Goal: Complete application form: Complete application form

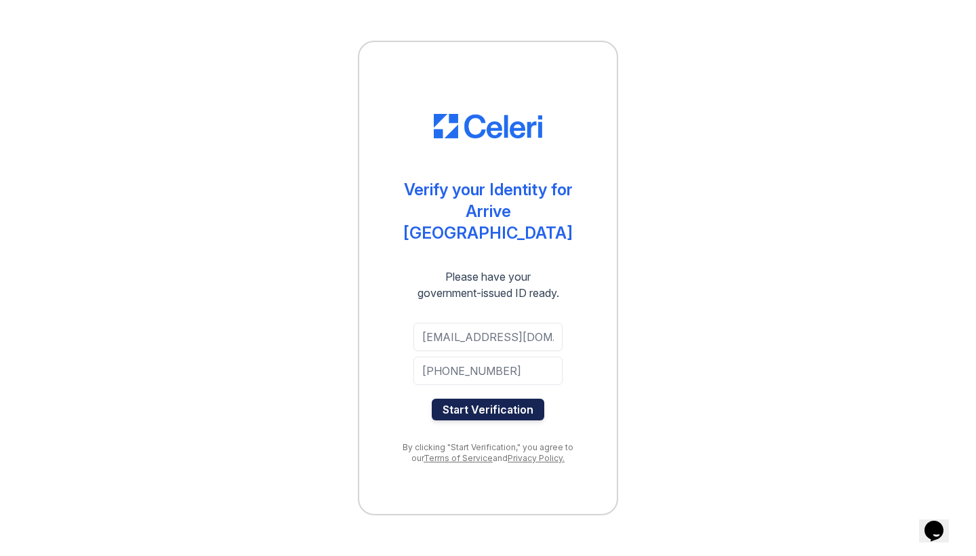
click at [497, 398] on button "Start Verification" at bounding box center [488, 409] width 112 height 22
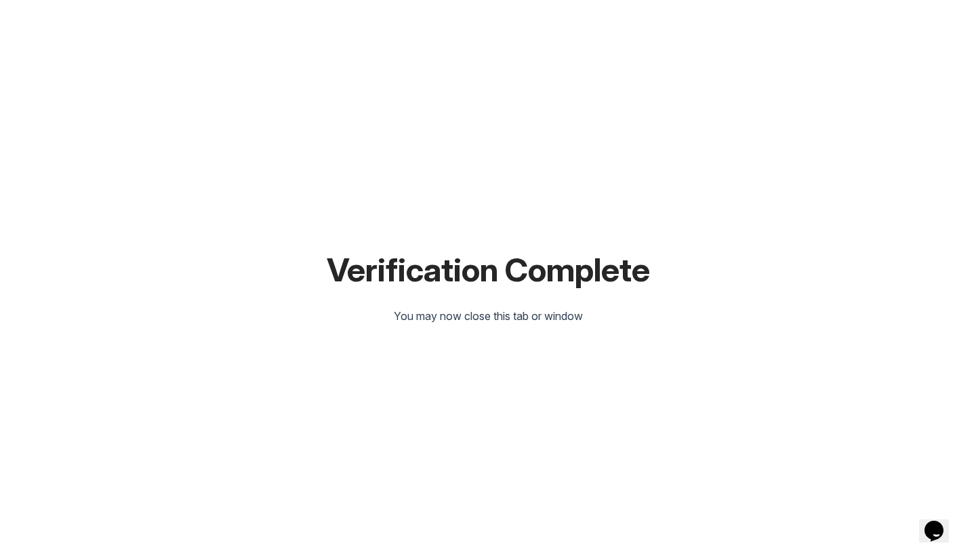
click at [407, 3] on div "Verification Complete You may now close this tab or window" at bounding box center [488, 278] width 932 height 556
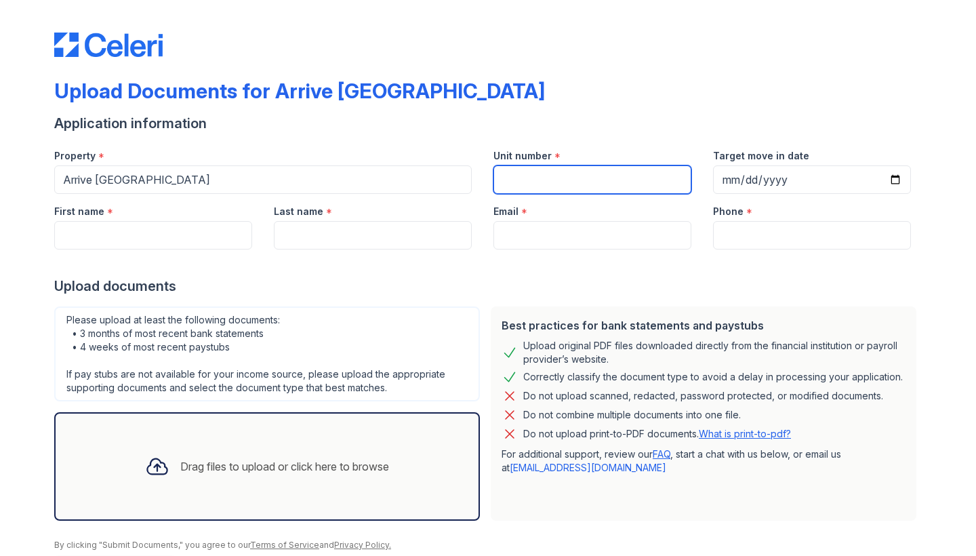
click at [522, 184] on input "Unit number" at bounding box center [592, 179] width 198 height 28
type input "N0305"
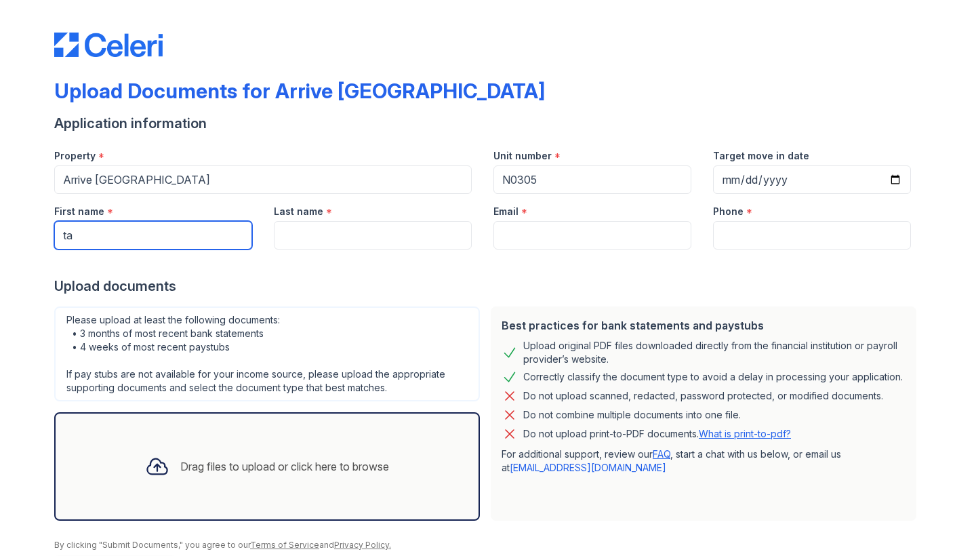
type input "t"
type input "[PERSON_NAME]"
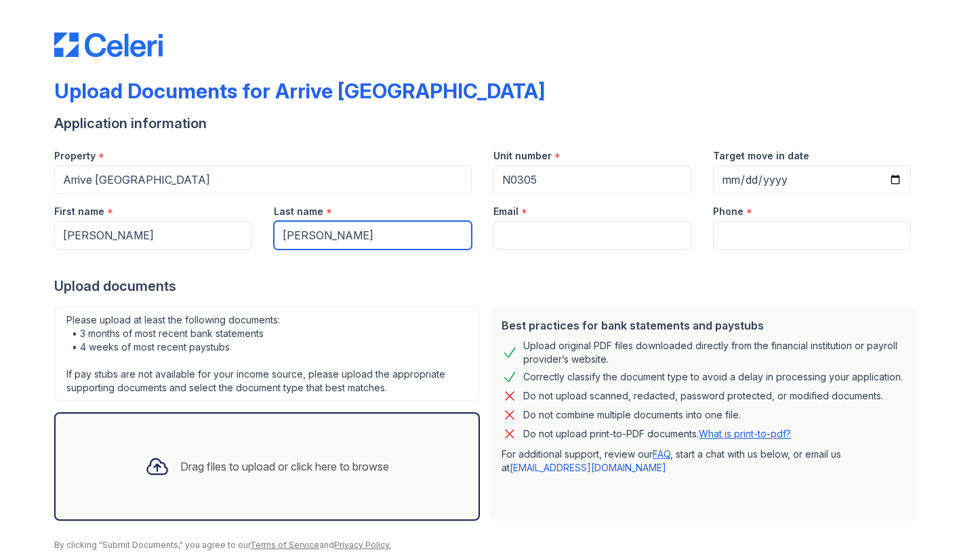
type input "[PERSON_NAME]"
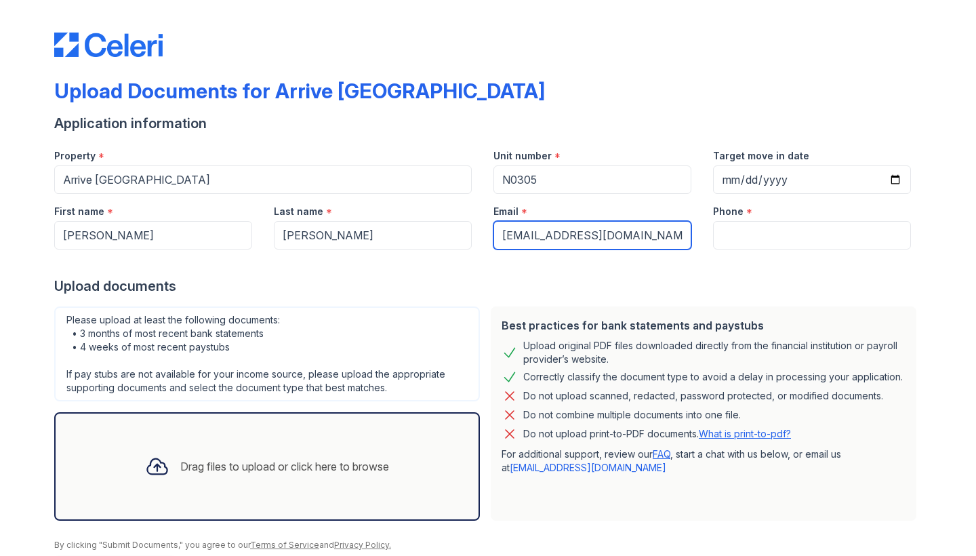
type input "[EMAIL_ADDRESS][DOMAIN_NAME]"
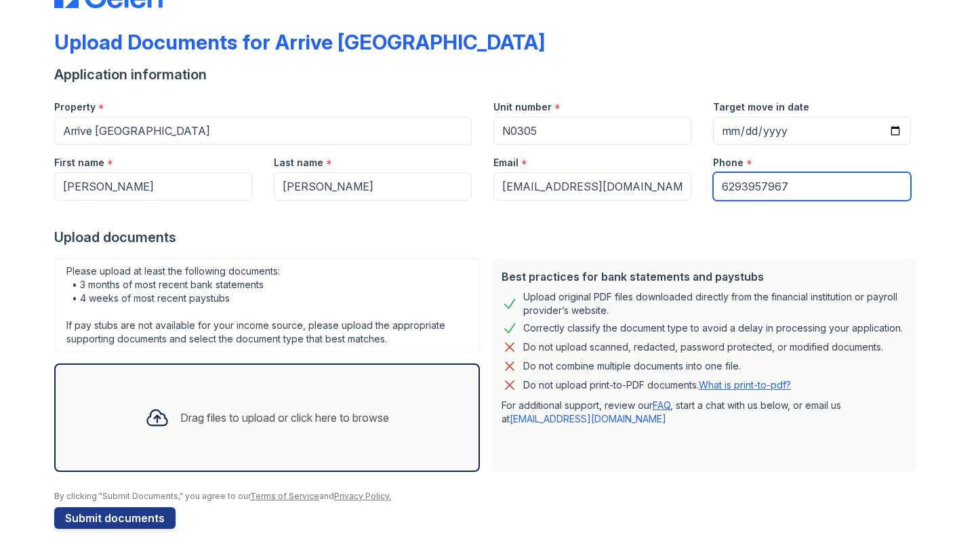
scroll to position [49, 0]
type input "6293957967"
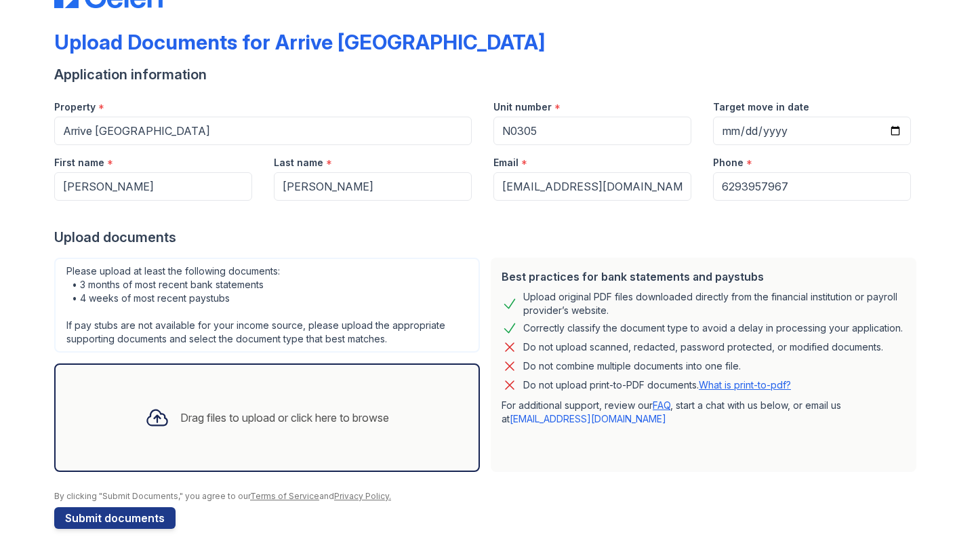
click at [283, 436] on div "Drag files to upload or click here to browse" at bounding box center [267, 417] width 266 height 46
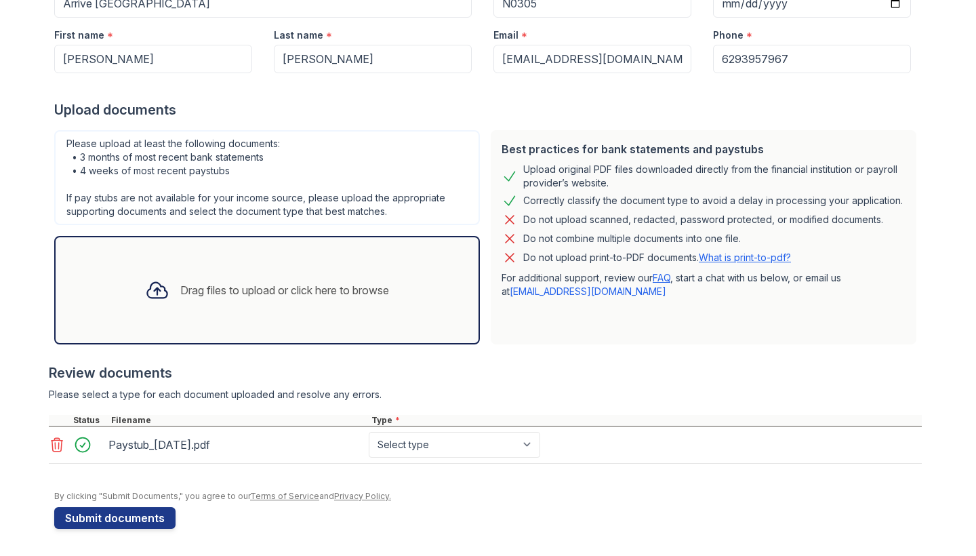
scroll to position [0, 0]
select select "paystub"
click at [303, 281] on div "Drag files to upload or click here to browse" at bounding box center [267, 290] width 266 height 46
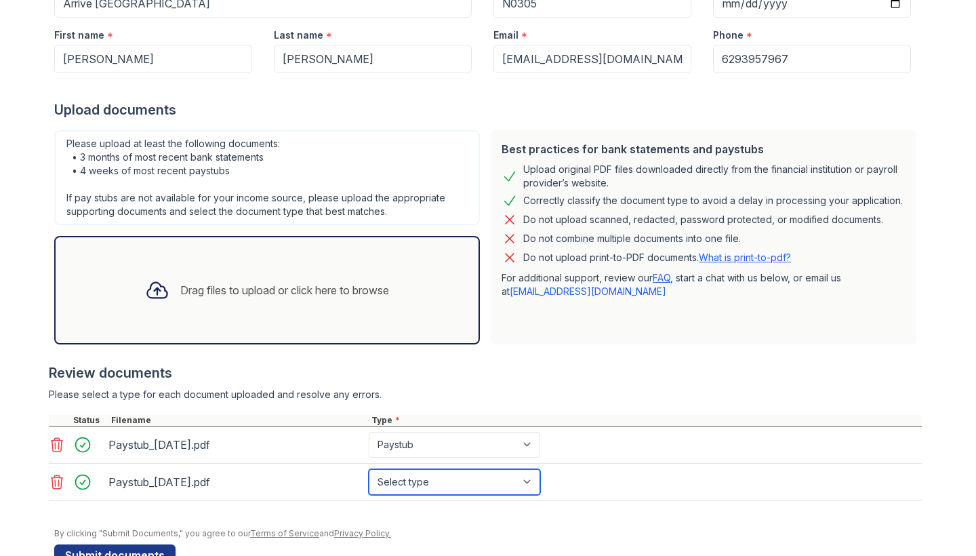
select select "paystub"
click at [247, 291] on div "Drag files to upload or click here to browse" at bounding box center [284, 290] width 209 height 16
click at [244, 274] on div "Drag files to upload or click here to browse" at bounding box center [267, 290] width 266 height 46
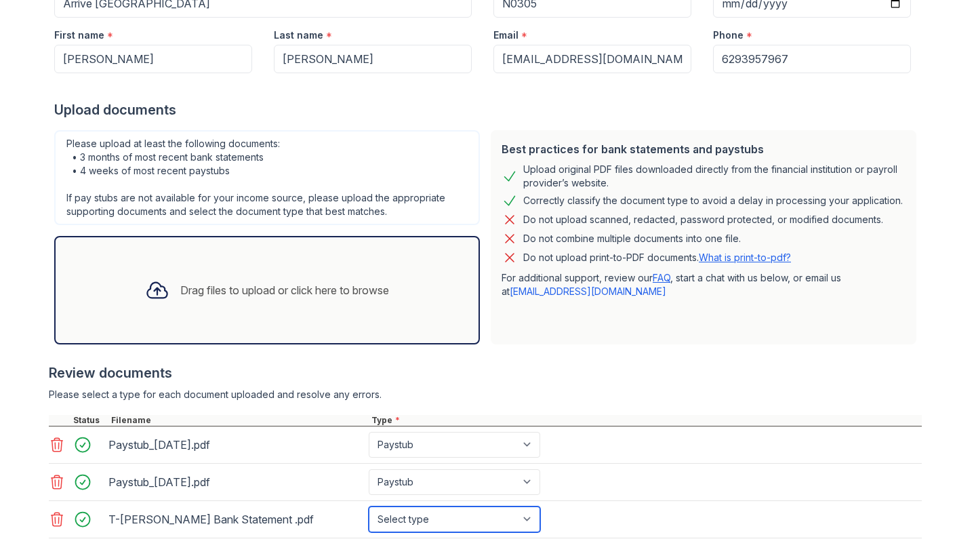
select select "bank_statement"
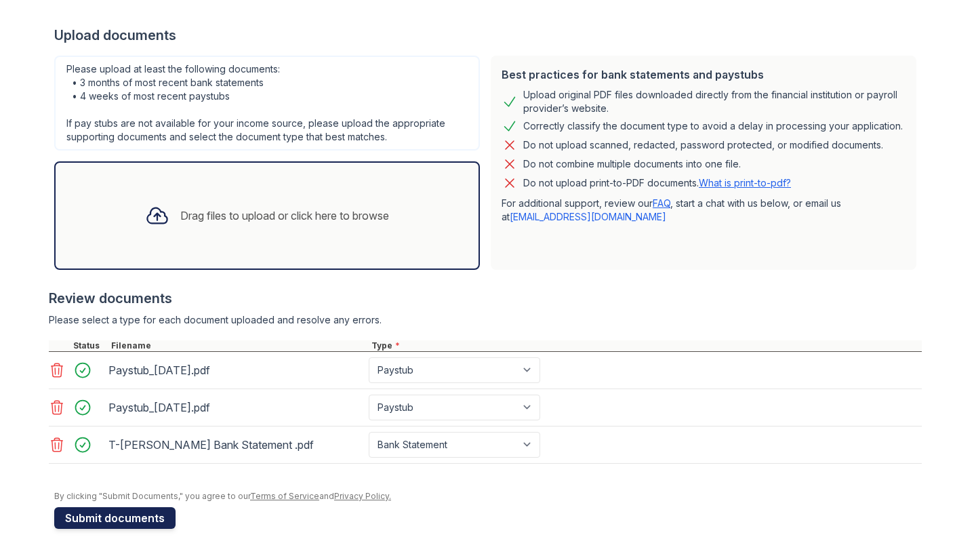
click at [135, 520] on button "Submit documents" at bounding box center [114, 518] width 121 height 22
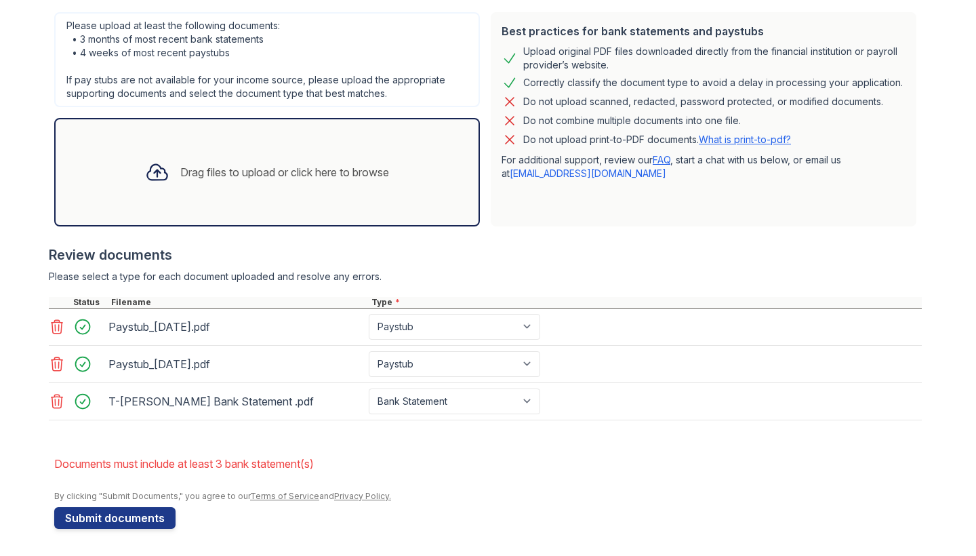
scroll to position [332, 0]
click at [277, 148] on div "Drag files to upload or click here to browse" at bounding box center [267, 172] width 426 height 108
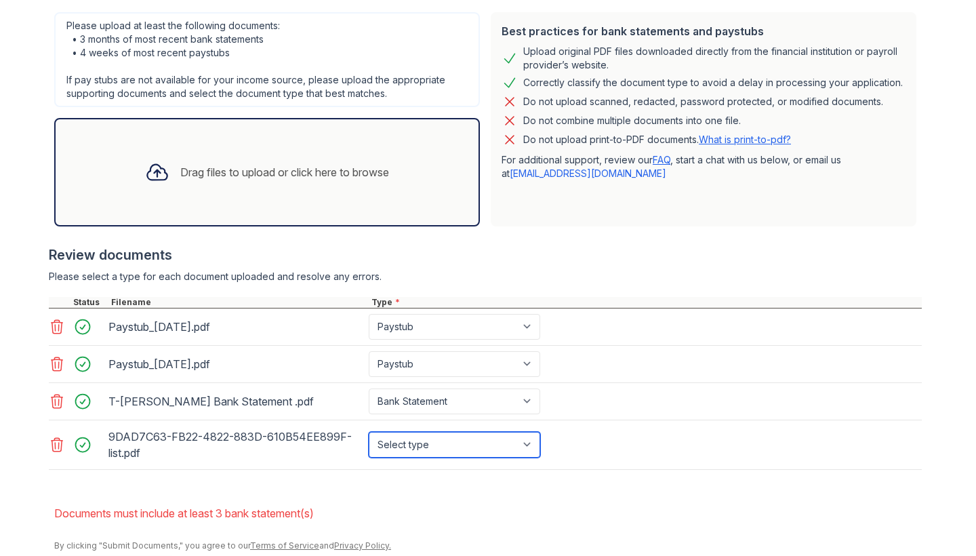
select select "bank_statement"
click at [165, 171] on div at bounding box center [157, 171] width 35 height 35
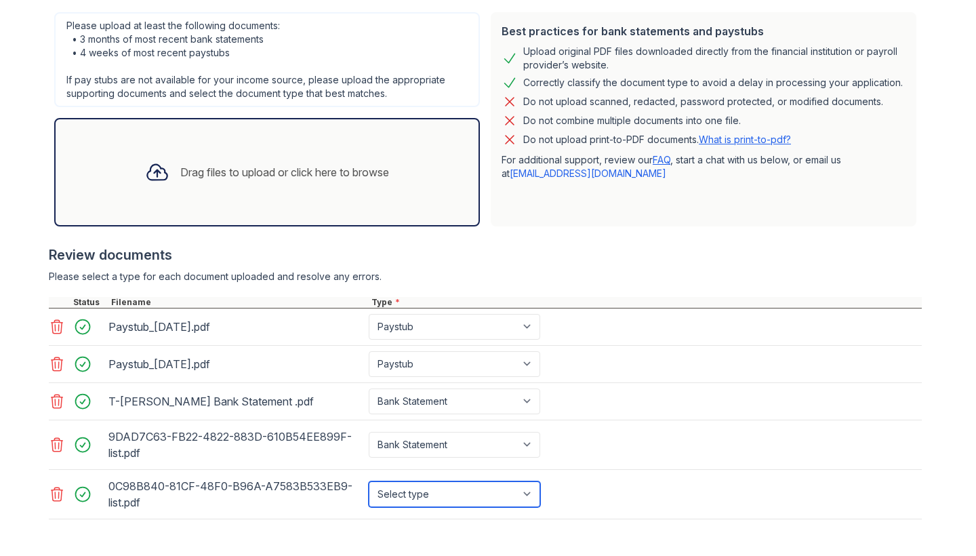
select select "bank_statement"
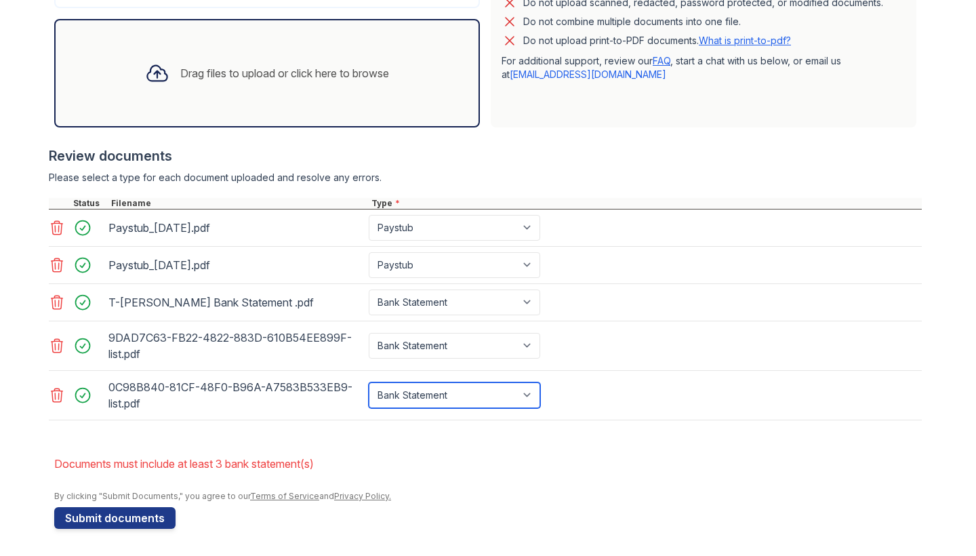
scroll to position [0, 0]
click at [154, 522] on button "Submit documents" at bounding box center [114, 518] width 121 height 22
